Goal: Task Accomplishment & Management: Use online tool/utility

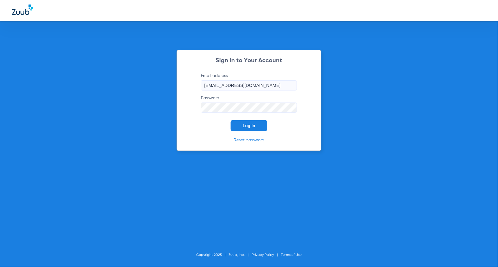
click at [253, 125] on span "Log In" at bounding box center [249, 125] width 13 height 5
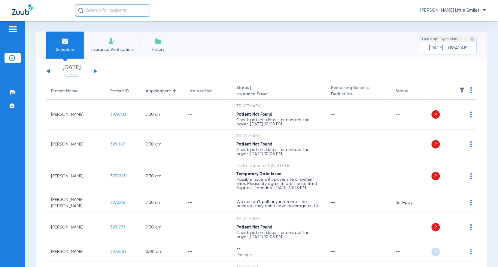
click at [105, 42] on li "Insurance Verification" at bounding box center [112, 45] width 56 height 27
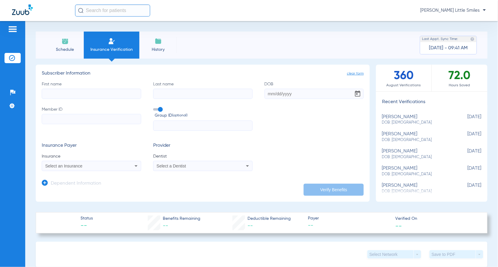
click at [85, 167] on div "Select an Insurance" at bounding box center [82, 166] width 74 height 4
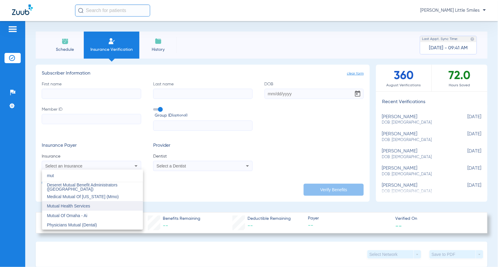
type input "mut"
click at [77, 204] on span "Mutual Health Services" at bounding box center [68, 206] width 43 height 5
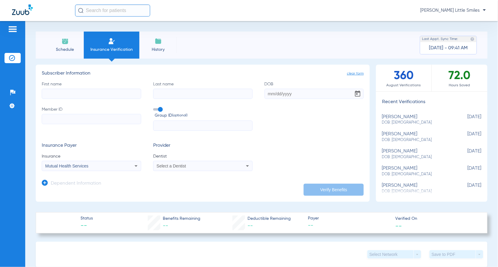
click at [75, 90] on input "First name" at bounding box center [92, 94] width 100 height 10
type input "[PERSON_NAME]"
click at [302, 93] on input "DOB" at bounding box center [315, 94] width 100 height 10
type input "[DATE]"
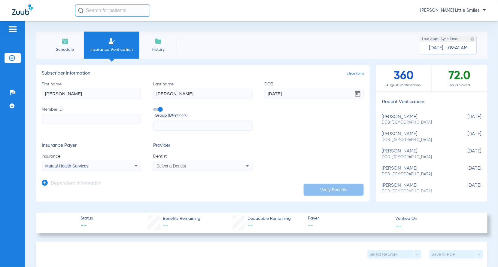
click at [68, 117] on input "Member ID" at bounding box center [92, 119] width 100 height 10
paste input "042499572356"
type input "042499572356"
click at [173, 166] on span "Select a Dentist" at bounding box center [171, 166] width 29 height 5
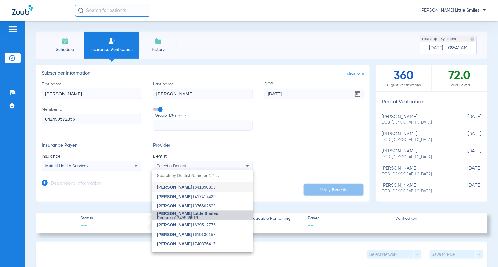
click at [207, 216] on span "[PERSON_NAME] Little Smiles Pediatric" at bounding box center [187, 215] width 61 height 9
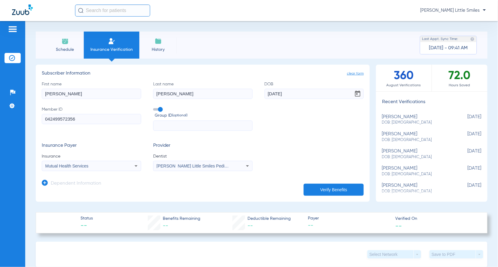
click at [42, 181] on icon at bounding box center [45, 183] width 6 height 6
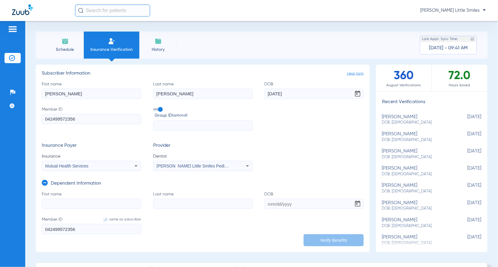
click at [70, 201] on input "First name" at bounding box center [92, 204] width 100 height 10
type input "waylen"
type input "[PERSON_NAME]"
type input "[DATE]"
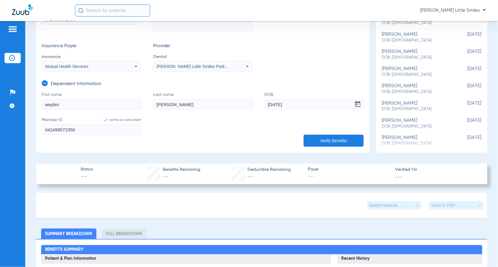
scroll to position [113, 0]
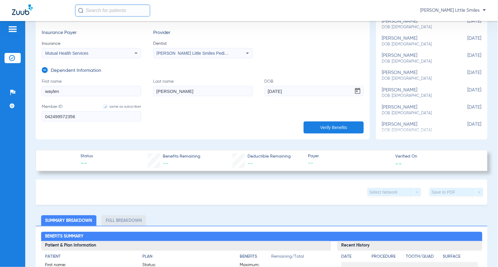
click at [324, 125] on button "Verify Benefits" at bounding box center [334, 127] width 60 height 12
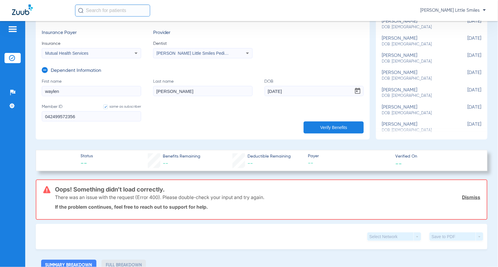
click at [333, 127] on button "Verify Benefits" at bounding box center [334, 127] width 60 height 12
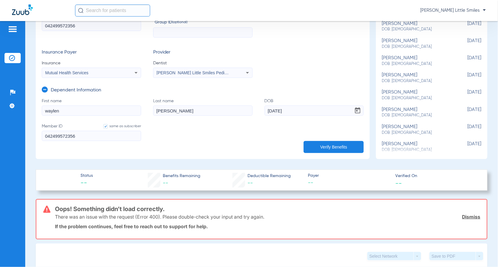
scroll to position [75, 0]
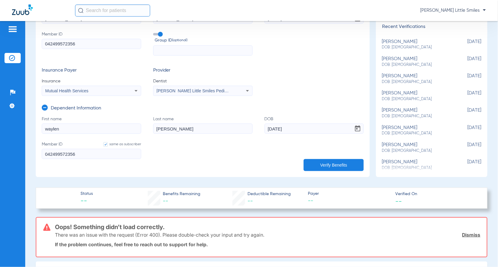
click at [468, 233] on link "Dismiss" at bounding box center [472, 235] width 18 height 6
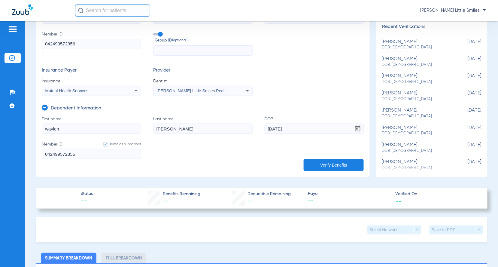
click at [70, 92] on span "Mutual Health Services" at bounding box center [66, 90] width 43 height 5
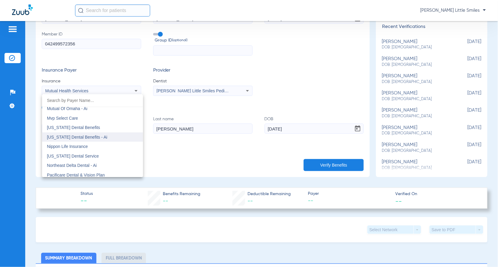
scroll to position [3072, 0]
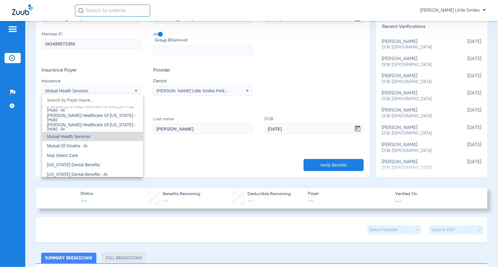
click at [70, 100] on input "dropdown search" at bounding box center [92, 100] width 101 height 12
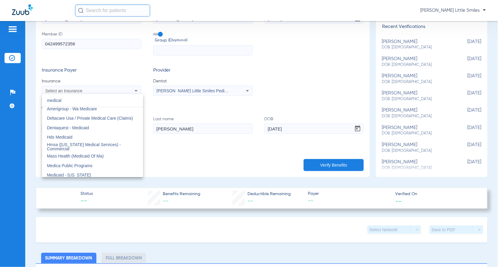
scroll to position [0, 0]
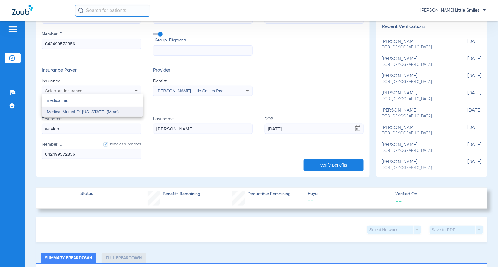
type input "medical mu"
click at [105, 111] on mat-option "Medical Mutual Of [US_STATE] (Mmo)" at bounding box center [92, 112] width 101 height 10
click at [336, 163] on button "Verify Benefits" at bounding box center [334, 165] width 60 height 12
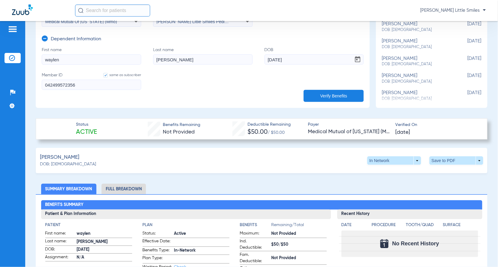
scroll to position [150, 0]
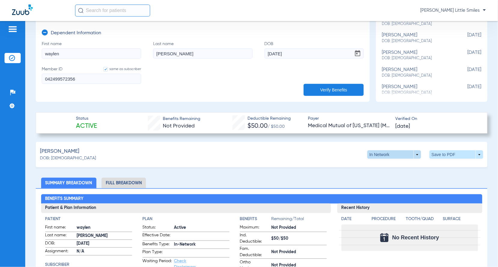
click at [392, 154] on span at bounding box center [394, 154] width 14 height 14
click at [378, 179] on span "Out of Network" at bounding box center [381, 178] width 28 height 4
click at [453, 154] on span at bounding box center [457, 154] width 14 height 14
click at [417, 165] on span "Save to PDF" at bounding box center [406, 166] width 24 height 4
